Goal: Book appointment/travel/reservation

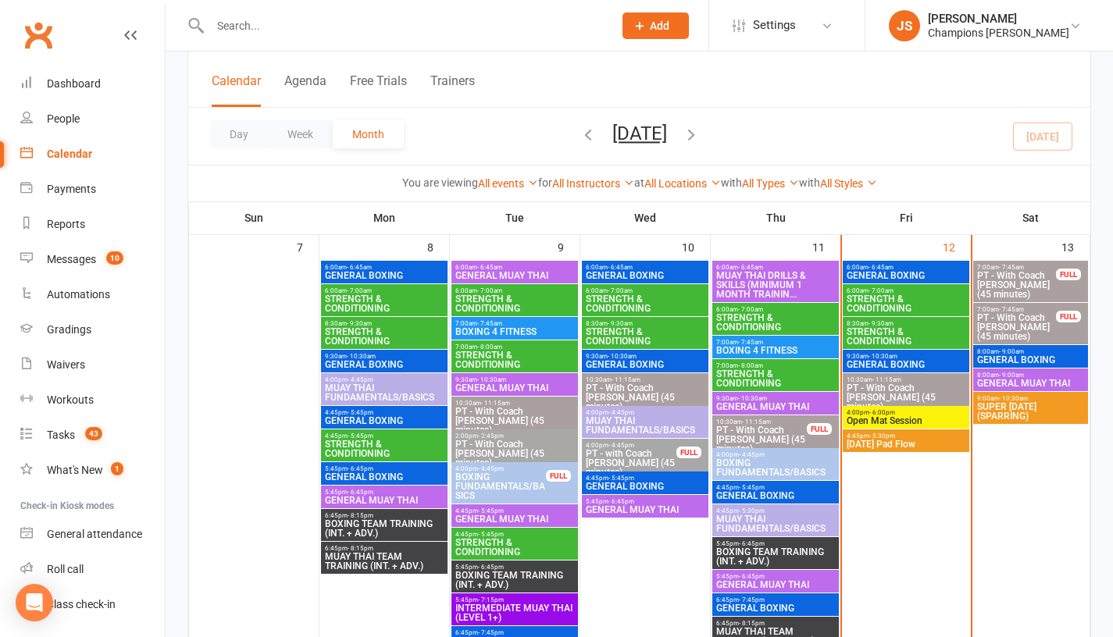
scroll to position [496, 0]
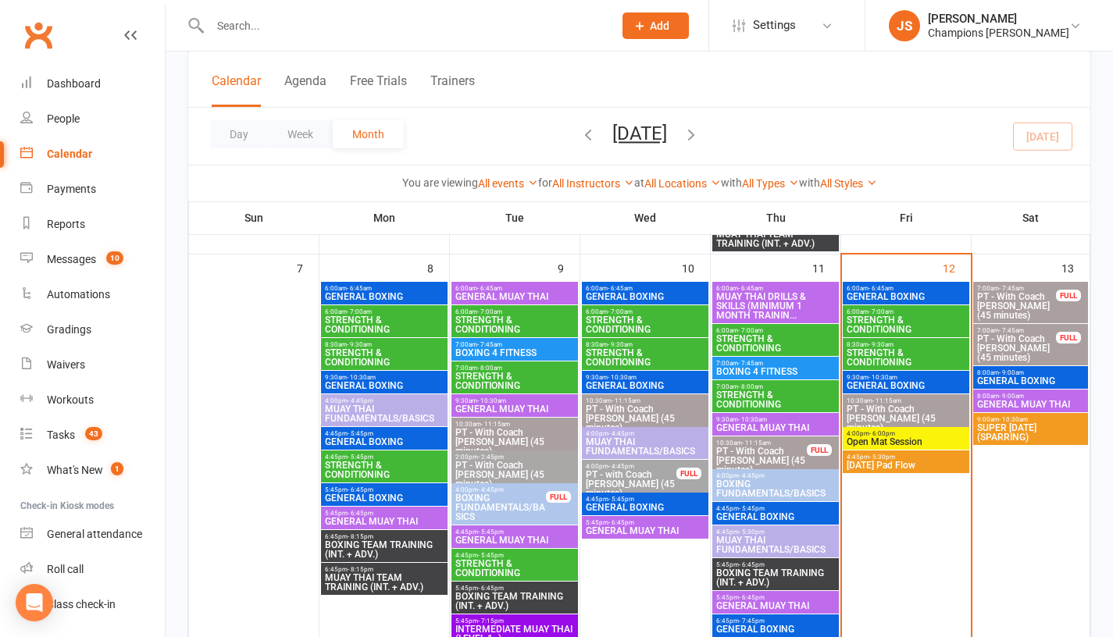
click at [890, 293] on span "GENERAL BOXING" at bounding box center [906, 296] width 120 height 9
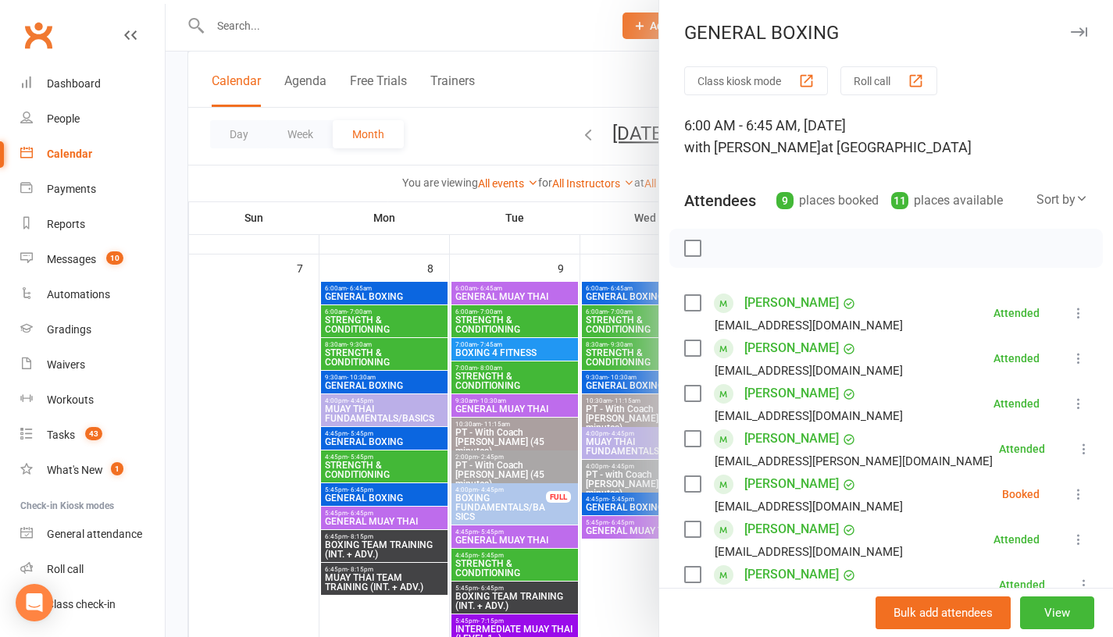
click at [634, 243] on div at bounding box center [639, 318] width 947 height 637
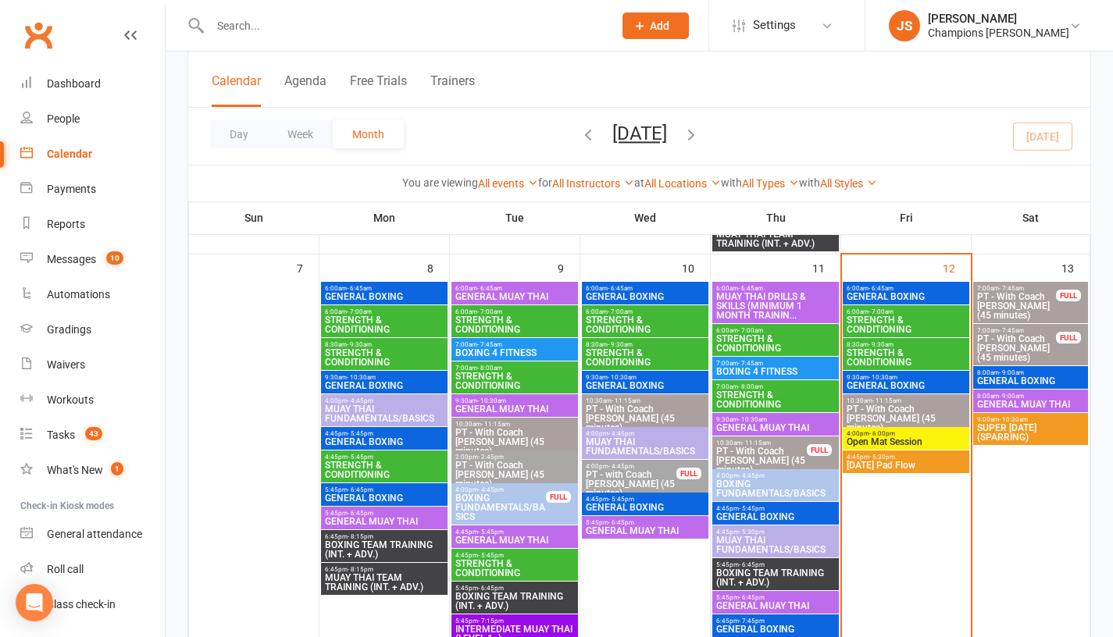
click at [905, 381] on span "GENERAL BOXING" at bounding box center [906, 385] width 120 height 9
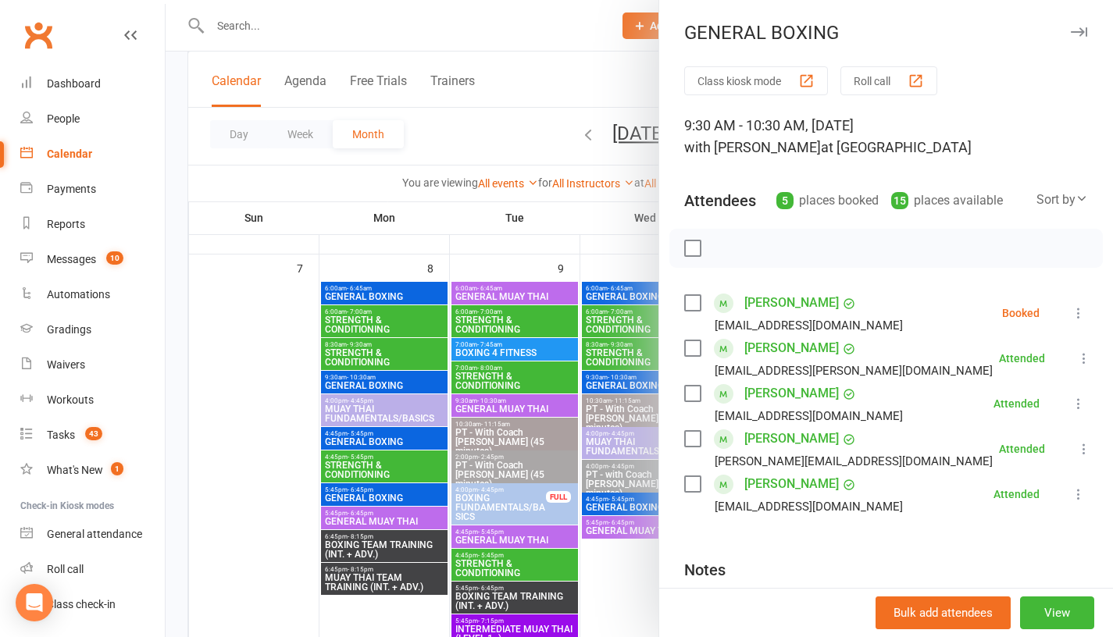
click at [631, 248] on div at bounding box center [639, 318] width 947 height 637
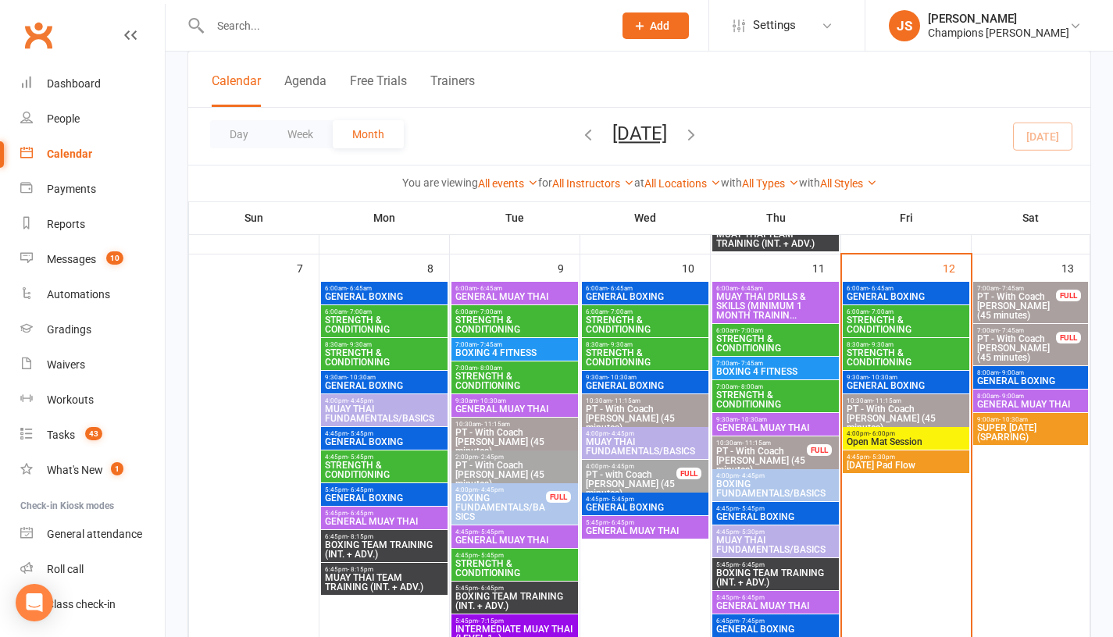
click at [889, 437] on span "Open Mat Session" at bounding box center [906, 441] width 120 height 9
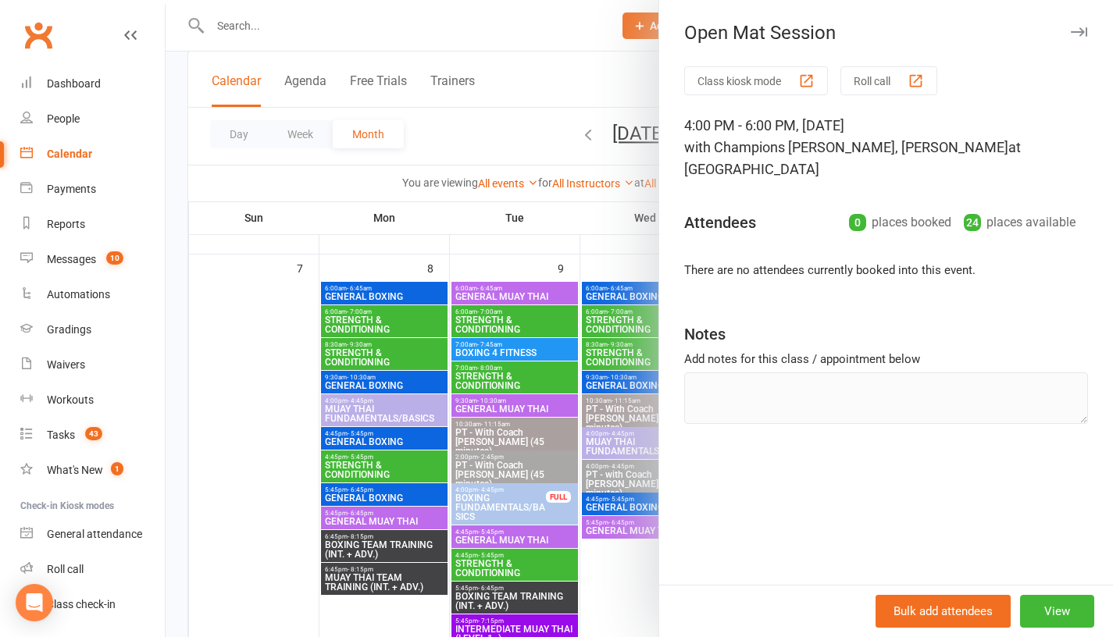
click at [619, 253] on div at bounding box center [639, 318] width 947 height 637
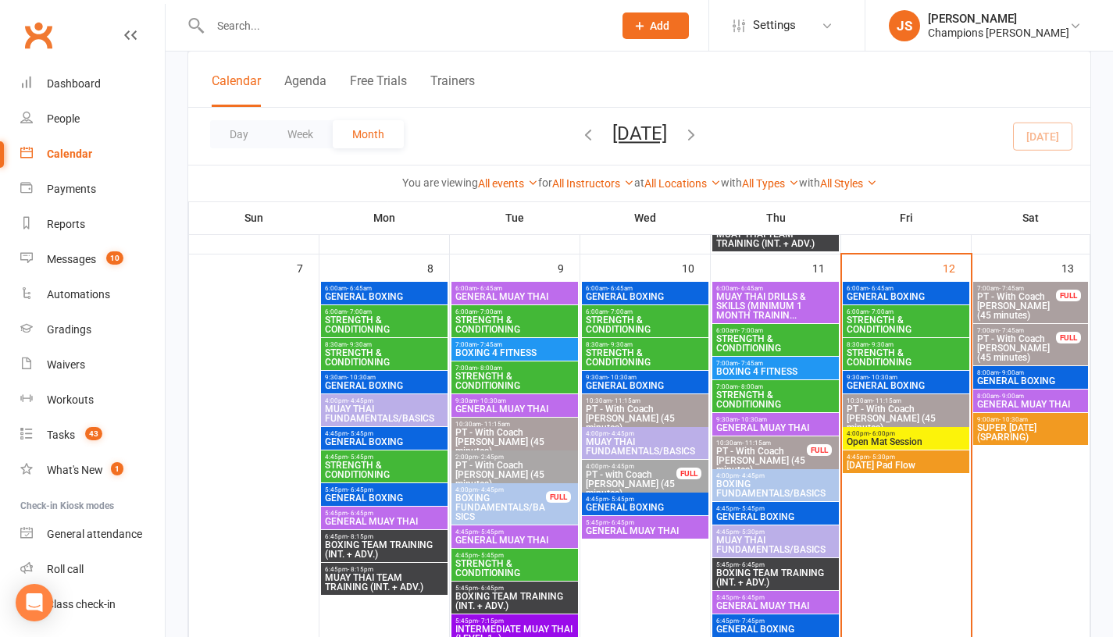
click at [904, 465] on span "[DATE] Pad Flow" at bounding box center [906, 465] width 120 height 9
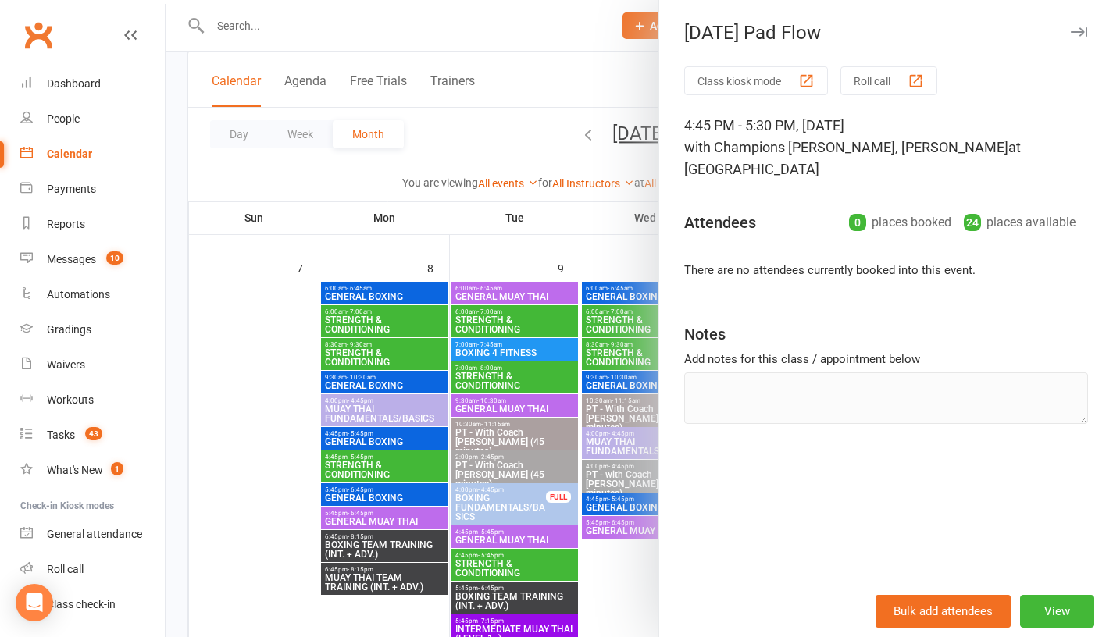
click at [629, 254] on div at bounding box center [639, 318] width 947 height 637
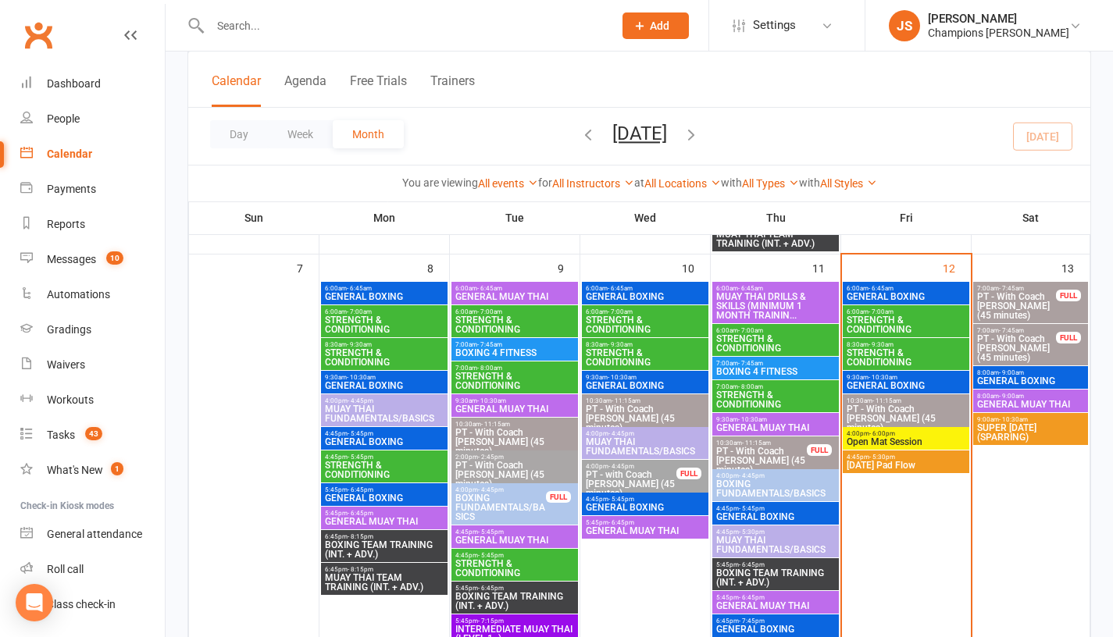
click at [991, 379] on span "GENERAL BOXING" at bounding box center [1030, 380] width 109 height 9
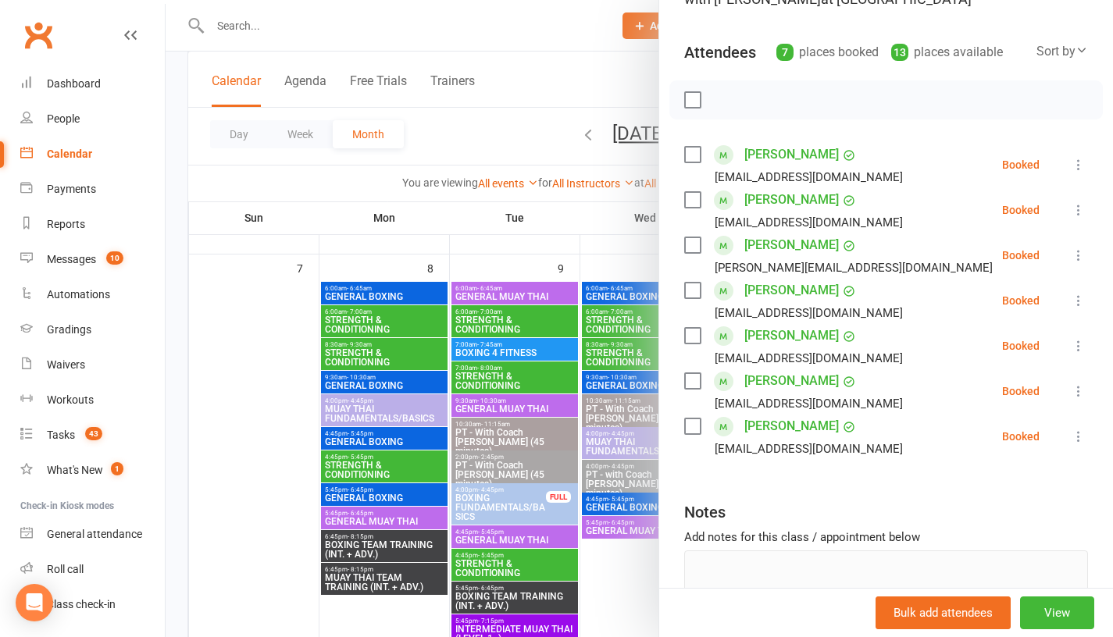
scroll to position [151, 0]
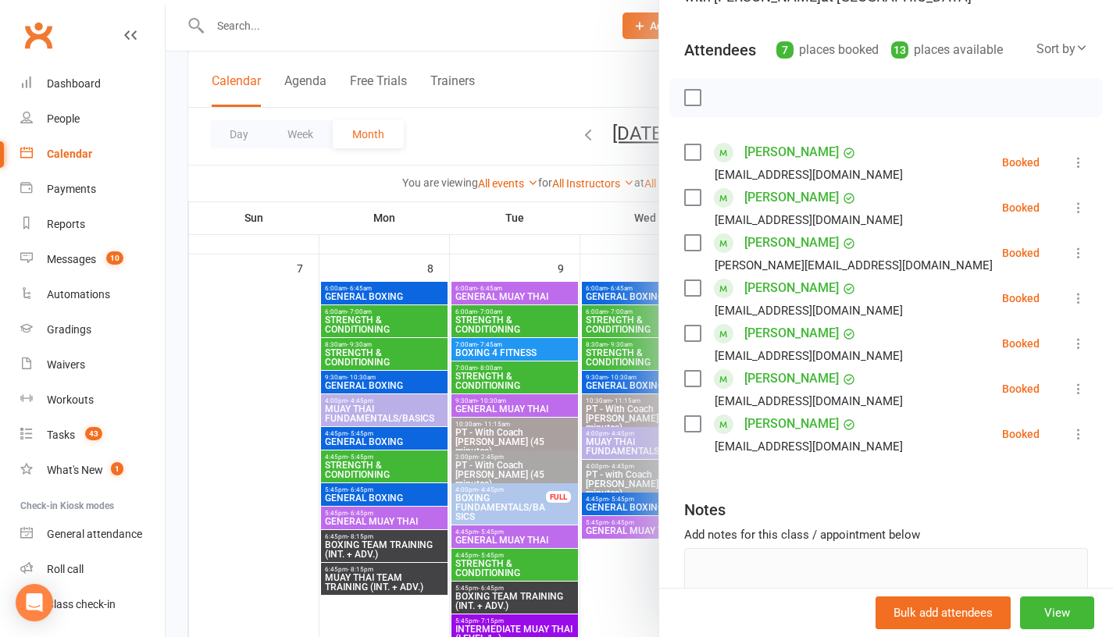
click at [615, 231] on div at bounding box center [639, 318] width 947 height 637
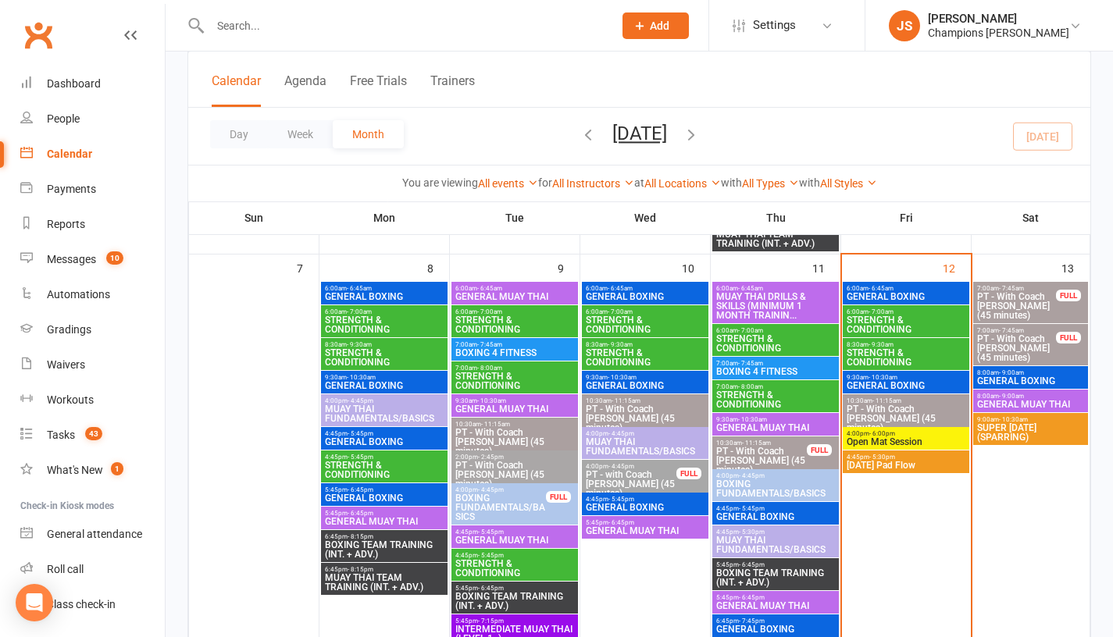
click at [1006, 398] on span "- 9:00am" at bounding box center [1011, 396] width 25 height 7
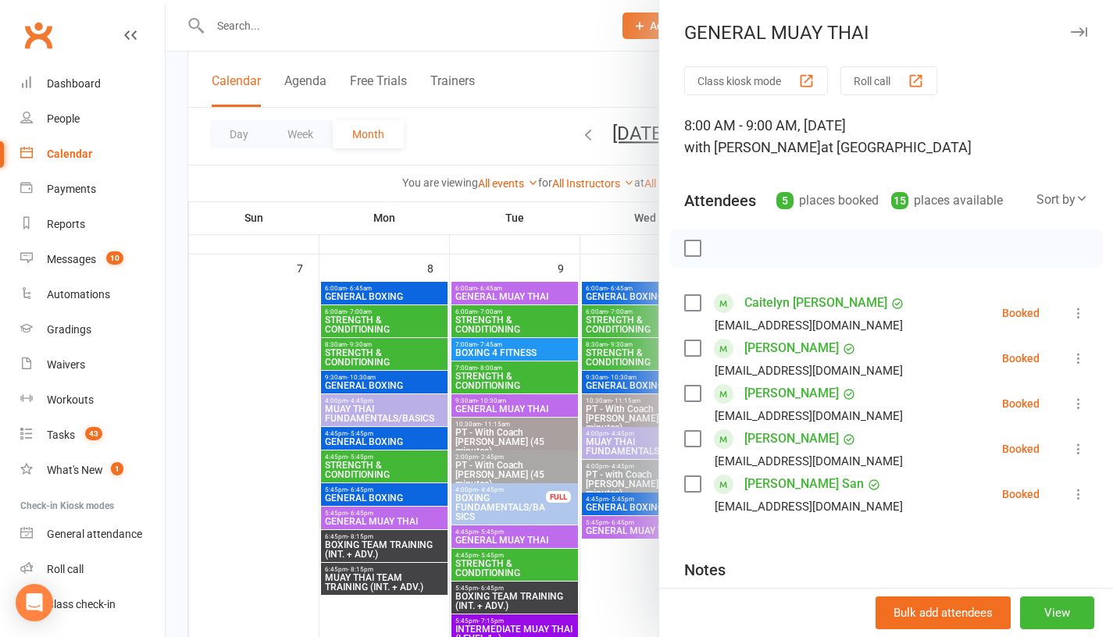
click at [579, 248] on div at bounding box center [639, 318] width 947 height 637
